Goal: Transaction & Acquisition: Book appointment/travel/reservation

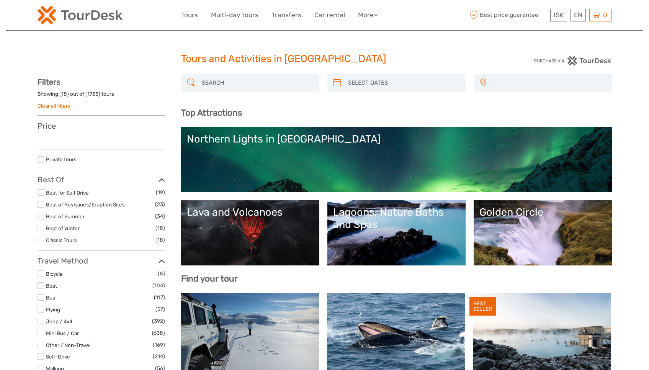
select select
click at [218, 85] on input "search" at bounding box center [257, 82] width 117 height 13
select select
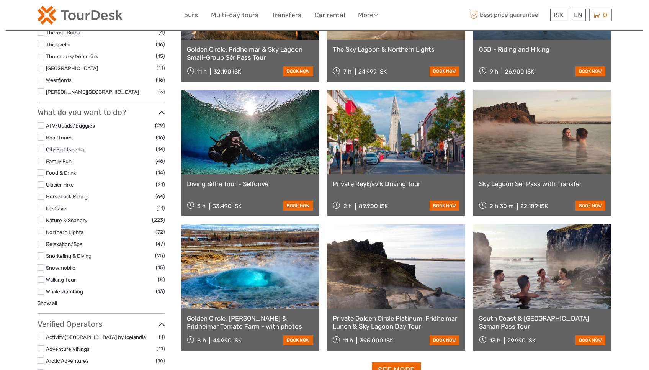
scroll to position [877, 0]
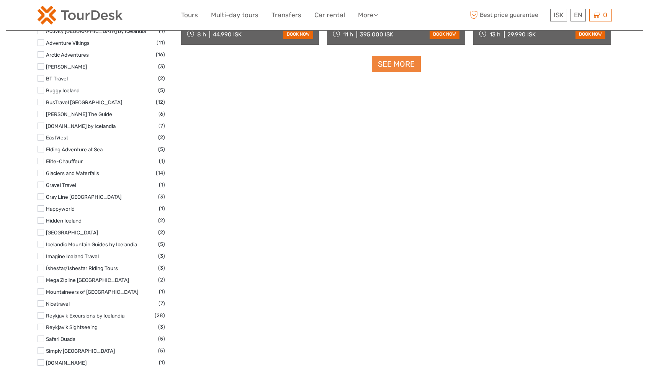
click at [401, 69] on link "See more" at bounding box center [396, 64] width 49 height 16
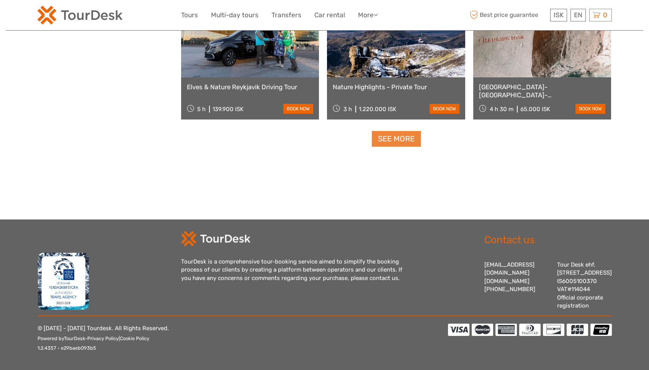
click at [388, 134] on link "See more" at bounding box center [396, 139] width 49 height 16
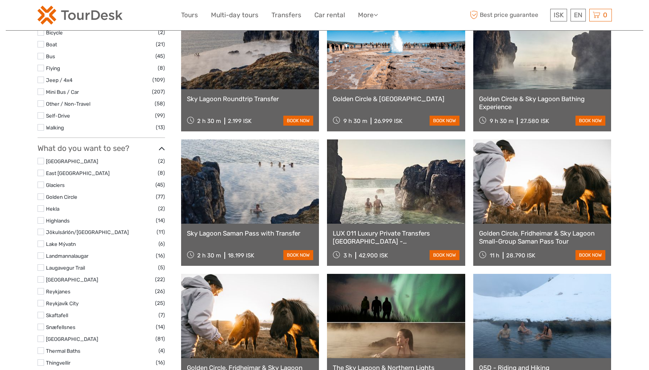
scroll to position [0, 0]
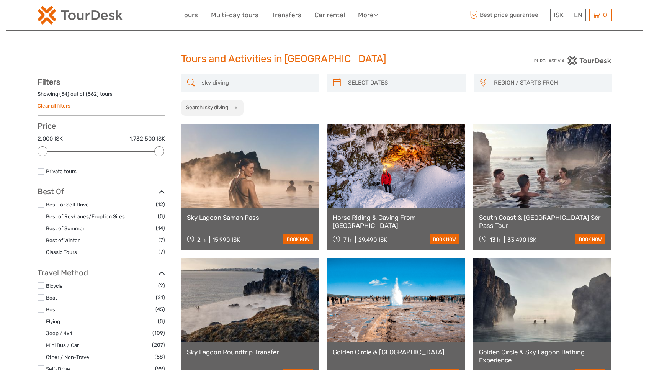
click at [238, 81] on input "sky diving" at bounding box center [257, 82] width 117 height 13
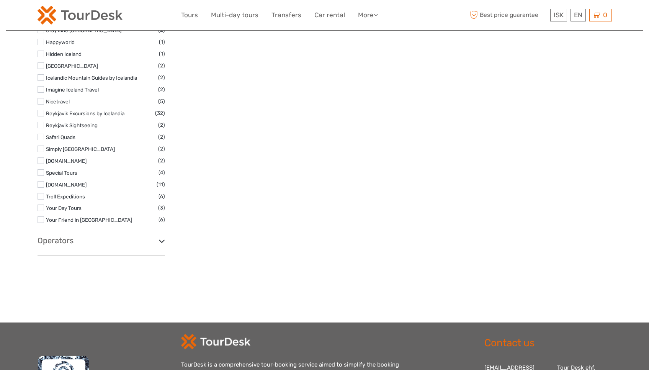
scroll to position [712, 0]
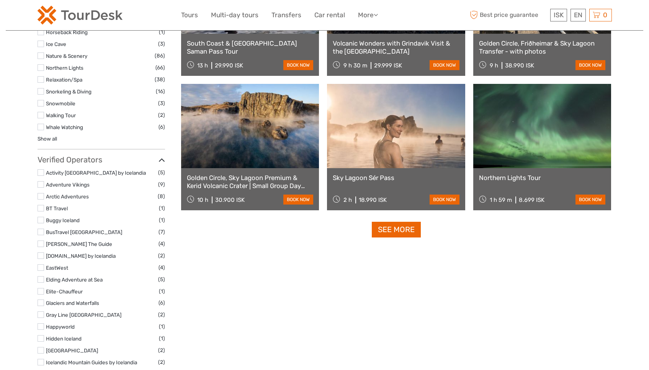
type input "sky div"
click at [397, 233] on link "See more" at bounding box center [396, 230] width 49 height 16
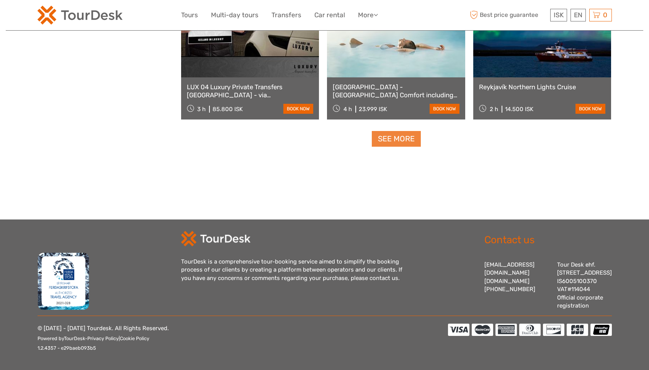
click at [408, 132] on link "See more" at bounding box center [396, 139] width 49 height 16
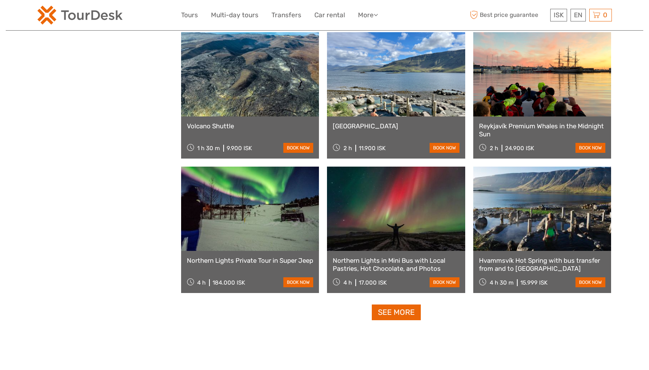
scroll to position [2300, 0]
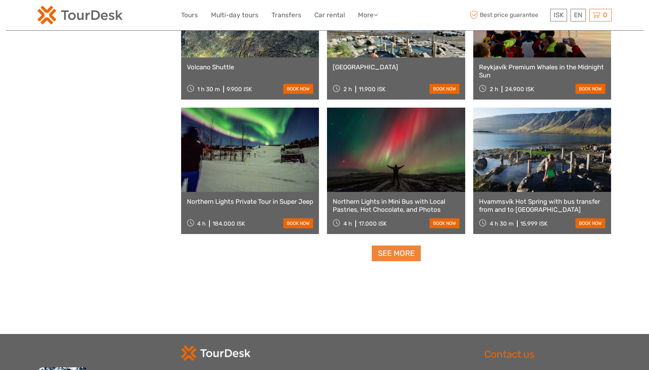
click at [399, 252] on link "See more" at bounding box center [396, 253] width 49 height 16
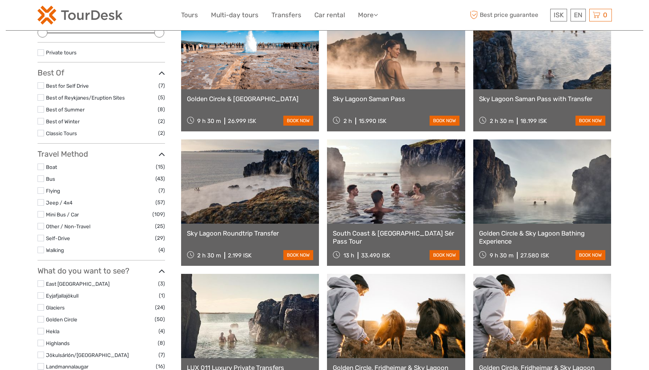
scroll to position [0, 0]
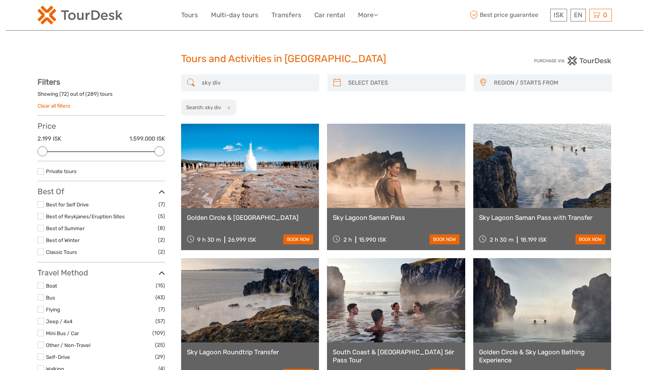
click at [228, 100] on div "Search: sky div x" at bounding box center [208, 108] width 55 height 16
click at [229, 108] on button "x" at bounding box center [227, 107] width 10 height 8
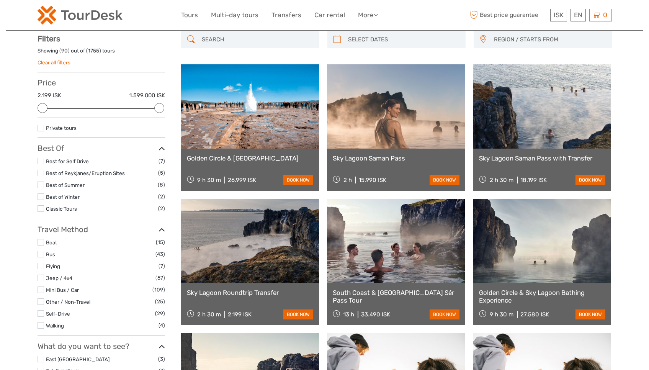
click at [236, 44] on input "search" at bounding box center [257, 39] width 117 height 13
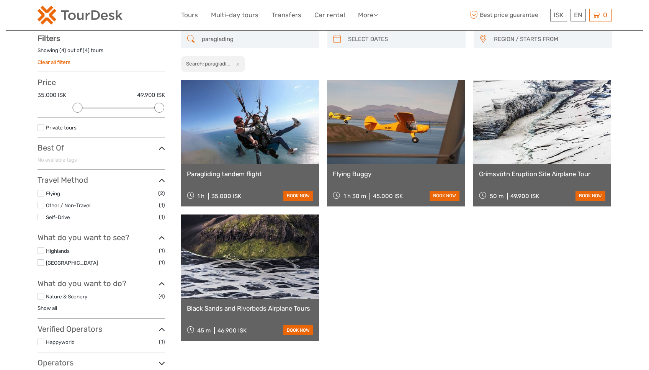
type input "paraglading"
